Goal: Task Accomplishment & Management: Complete application form

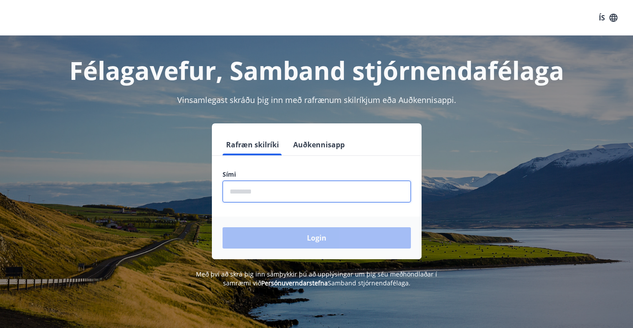
click at [243, 192] on input "phone" at bounding box center [317, 192] width 188 height 22
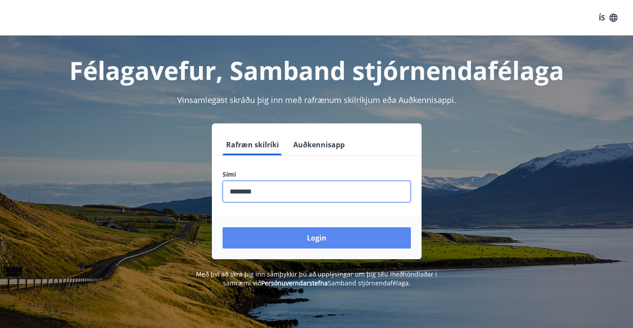
type input "********"
click at [314, 240] on button "Login" at bounding box center [317, 238] width 188 height 21
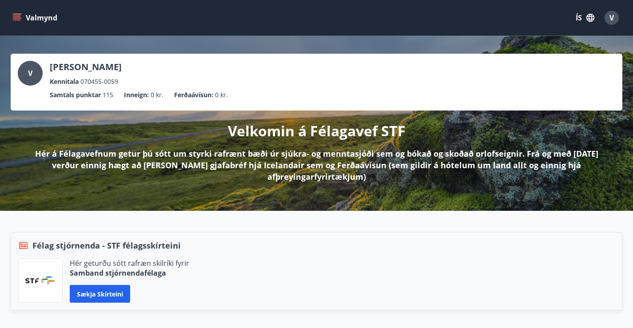
click at [15, 15] on icon "menu" at bounding box center [16, 17] width 9 height 9
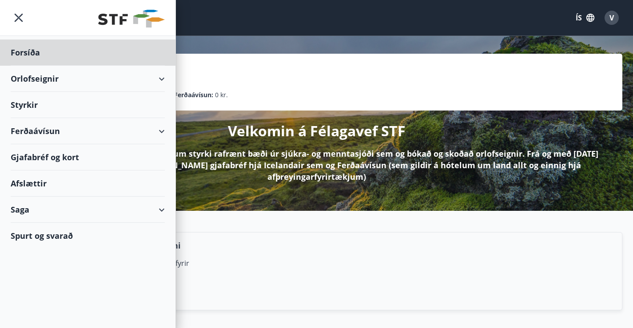
click at [18, 66] on div "Styrkir" at bounding box center [88, 53] width 154 height 26
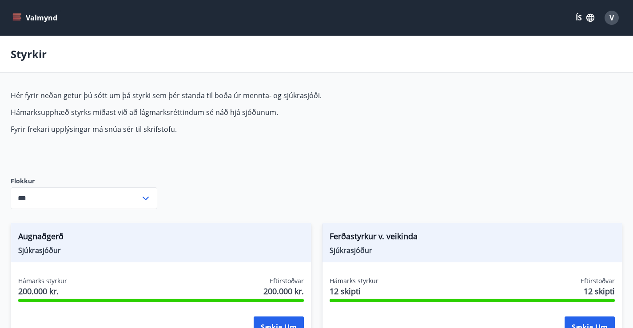
type input "***"
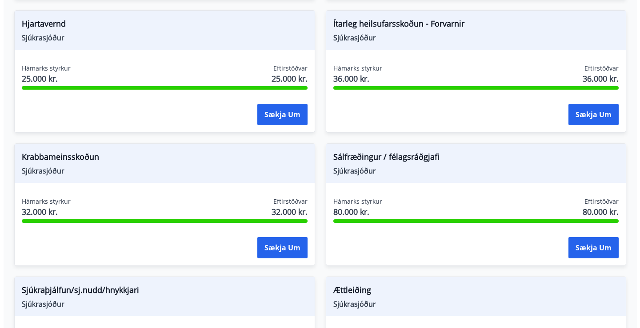
scroll to position [781, 0]
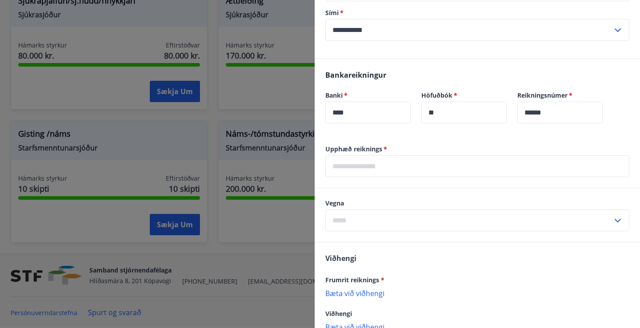
scroll to position [414, 0]
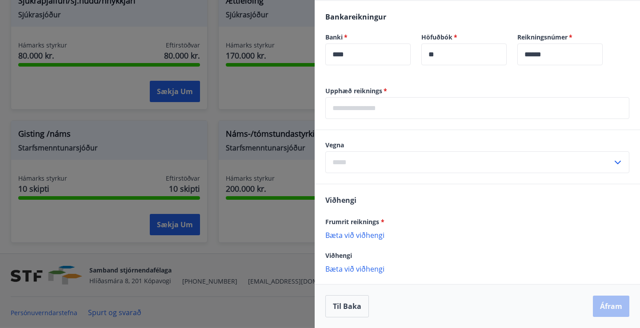
click at [343, 109] on input "text" at bounding box center [477, 108] width 304 height 22
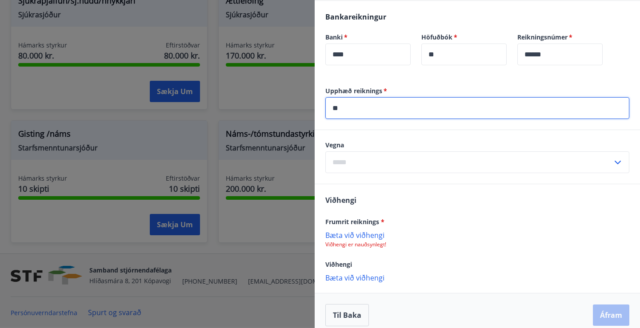
type input "*"
type input "******"
click at [613, 158] on icon at bounding box center [617, 162] width 11 height 11
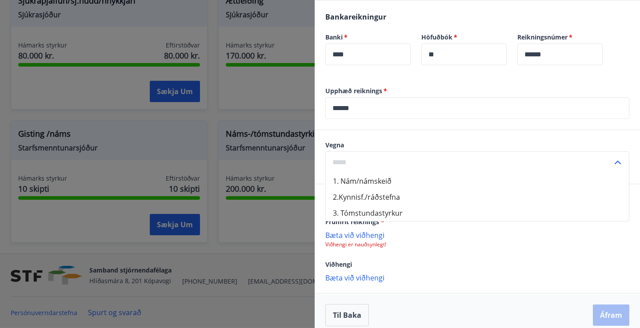
scroll to position [423, 0]
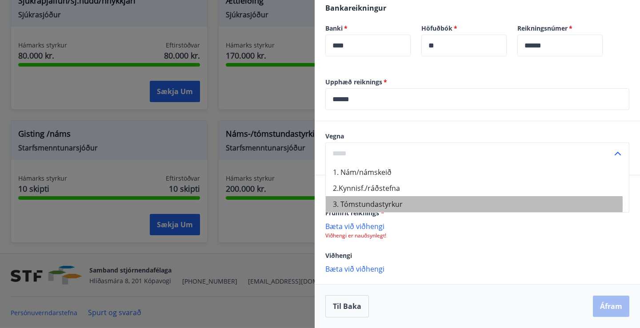
click at [352, 204] on li "3. Tómstundastyrkur" at bounding box center [477, 204] width 303 height 16
type input "**********"
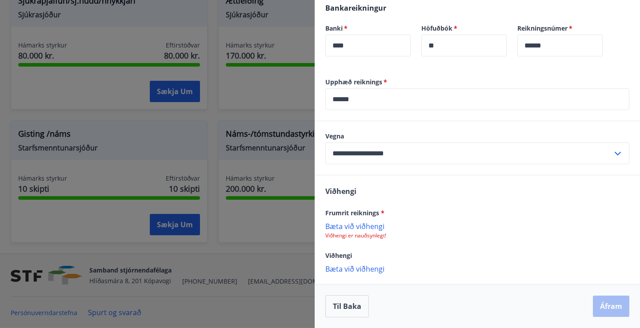
click at [341, 226] on p "Bæta við viðhengi" at bounding box center [477, 226] width 304 height 9
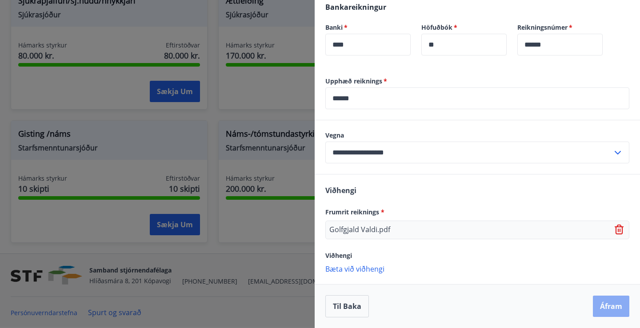
click at [603, 306] on button "Áfram" at bounding box center [611, 306] width 36 height 21
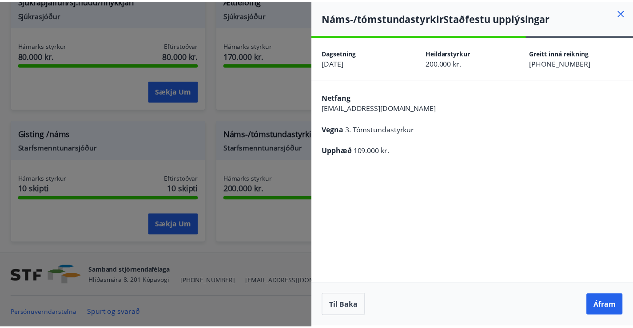
scroll to position [0, 0]
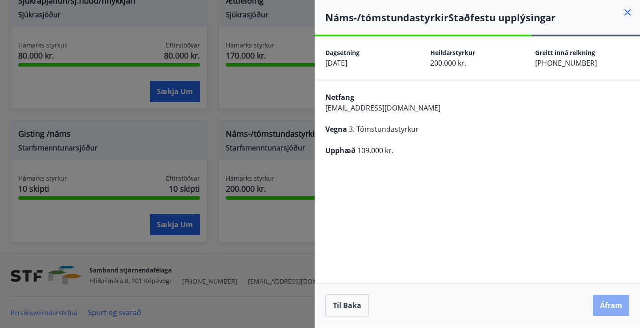
click at [607, 304] on button "Áfram" at bounding box center [611, 305] width 36 height 21
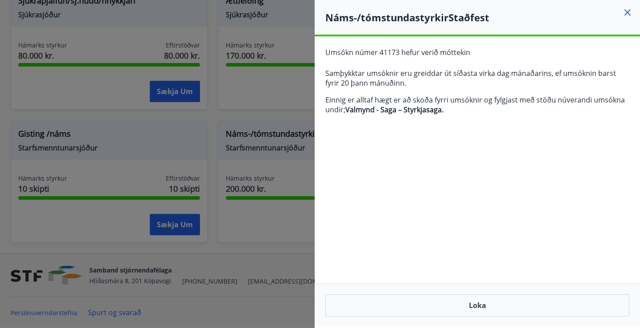
click at [628, 9] on icon at bounding box center [627, 12] width 11 height 11
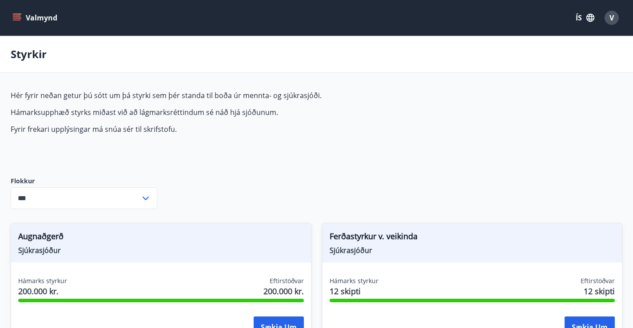
click at [610, 21] on span "V" at bounding box center [612, 18] width 4 height 10
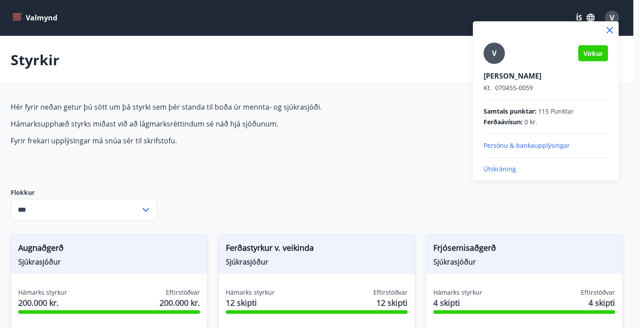
click at [493, 171] on p "Útskráning" at bounding box center [545, 169] width 124 height 9
